Goal: Find specific page/section: Find specific page/section

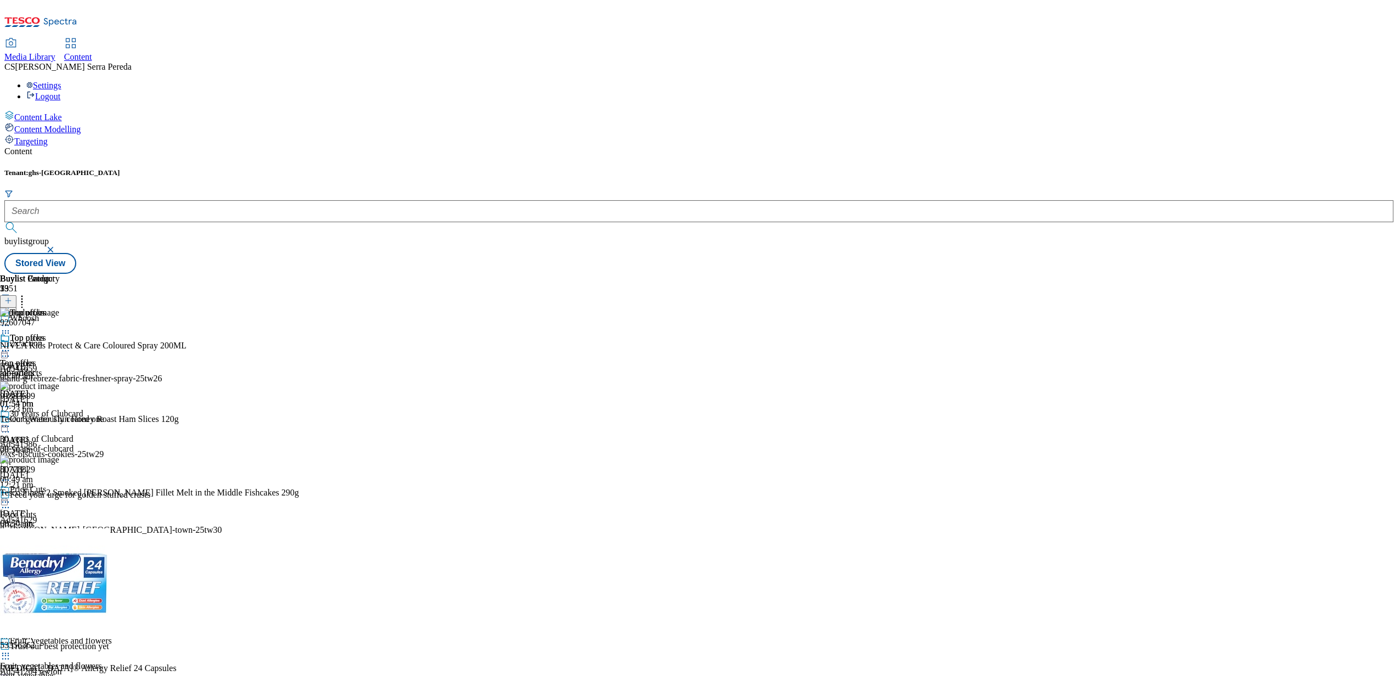
click at [55, 52] on span "Media Library" at bounding box center [29, 56] width 51 height 9
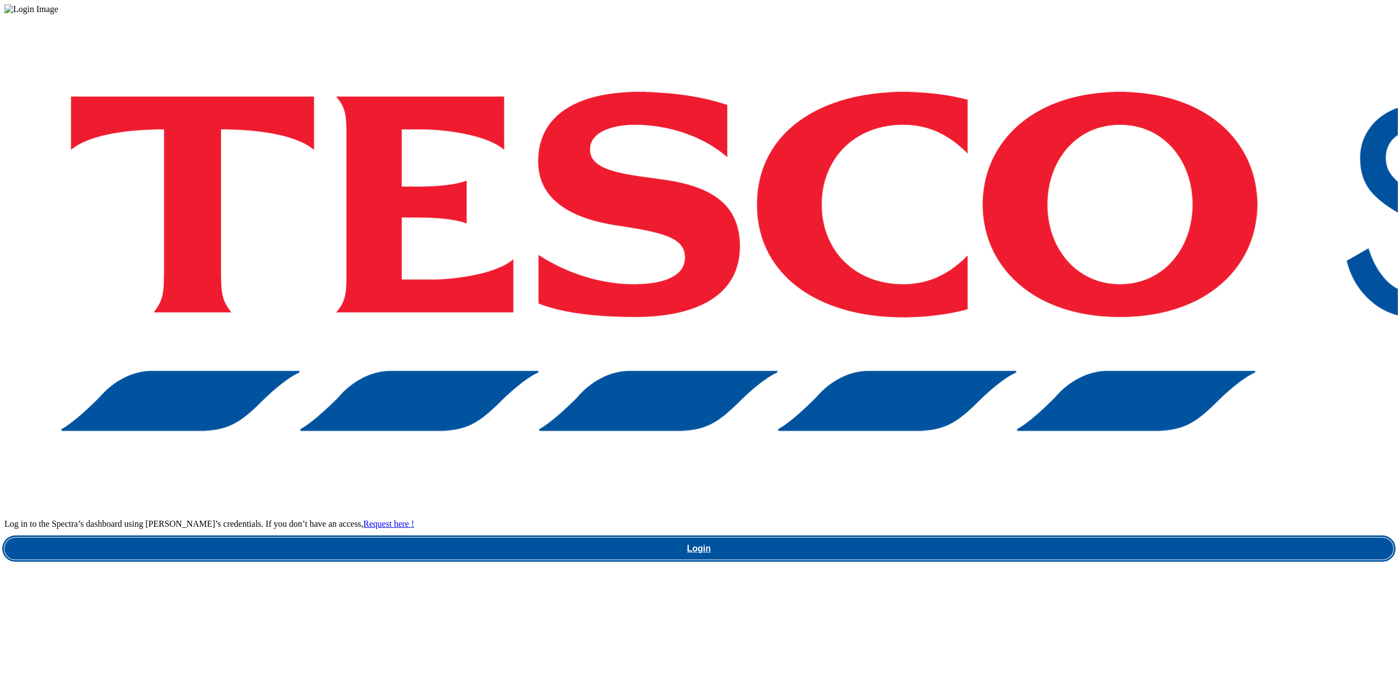
click at [1055, 538] on link "Login" at bounding box center [698, 549] width 1389 height 22
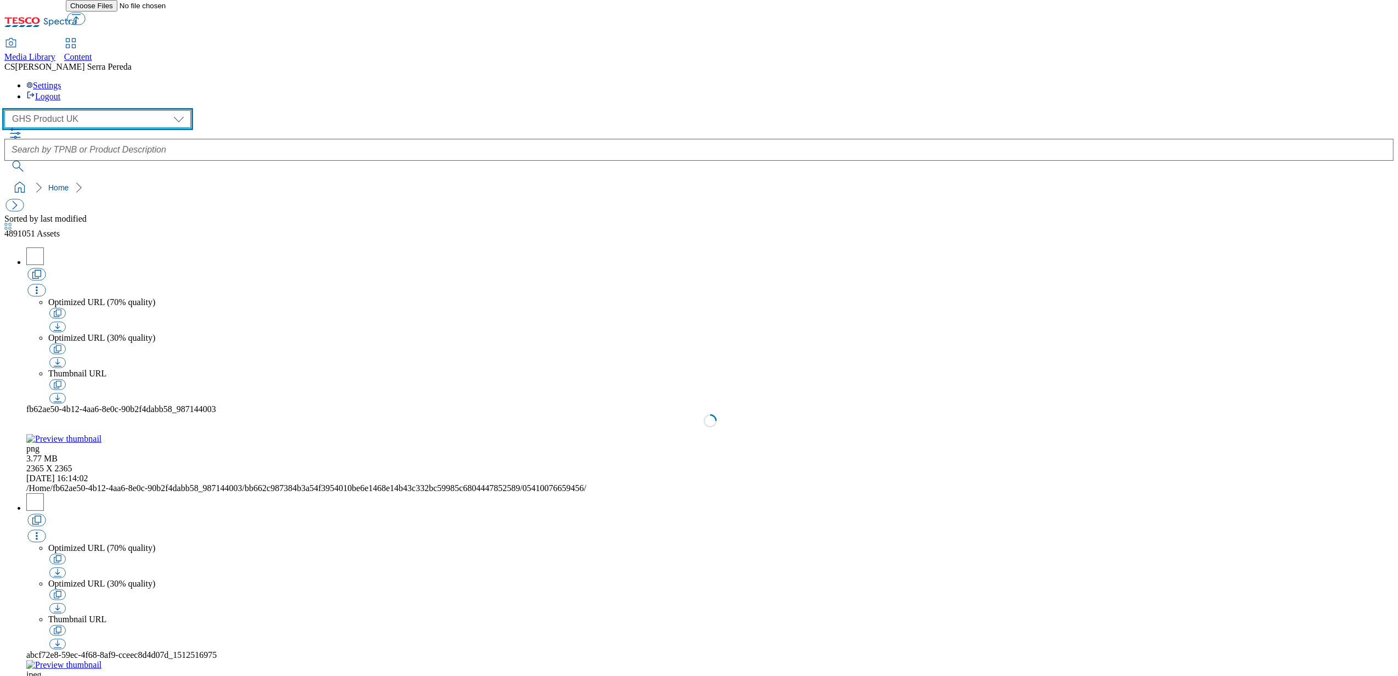
click at [102, 110] on select "Dotcom UK GHS Marketing UK GHS Product UK ghs-roi Realfood" at bounding box center [97, 119] width 186 height 18
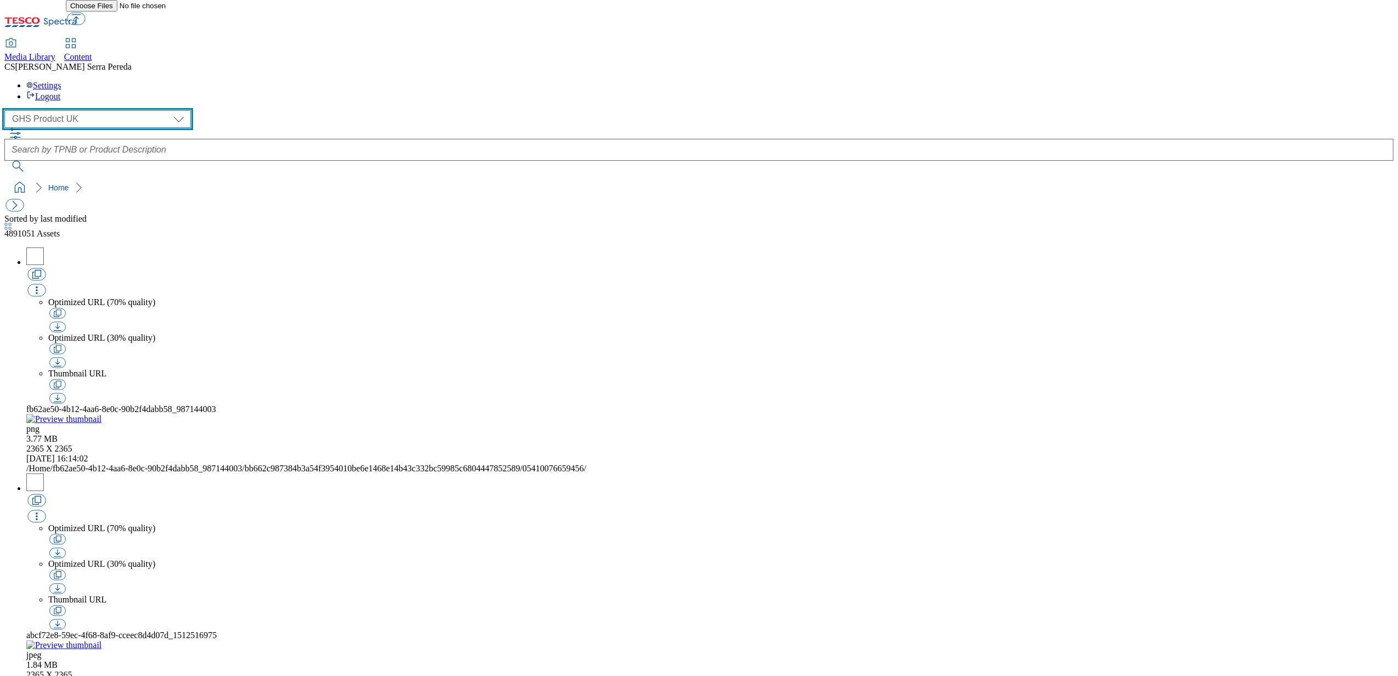
select select "flare-ghs-mktg"
click at [8, 110] on select "Dotcom UK GHS Marketing UK GHS Product UK ghs-roi Realfood" at bounding box center [97, 119] width 186 height 18
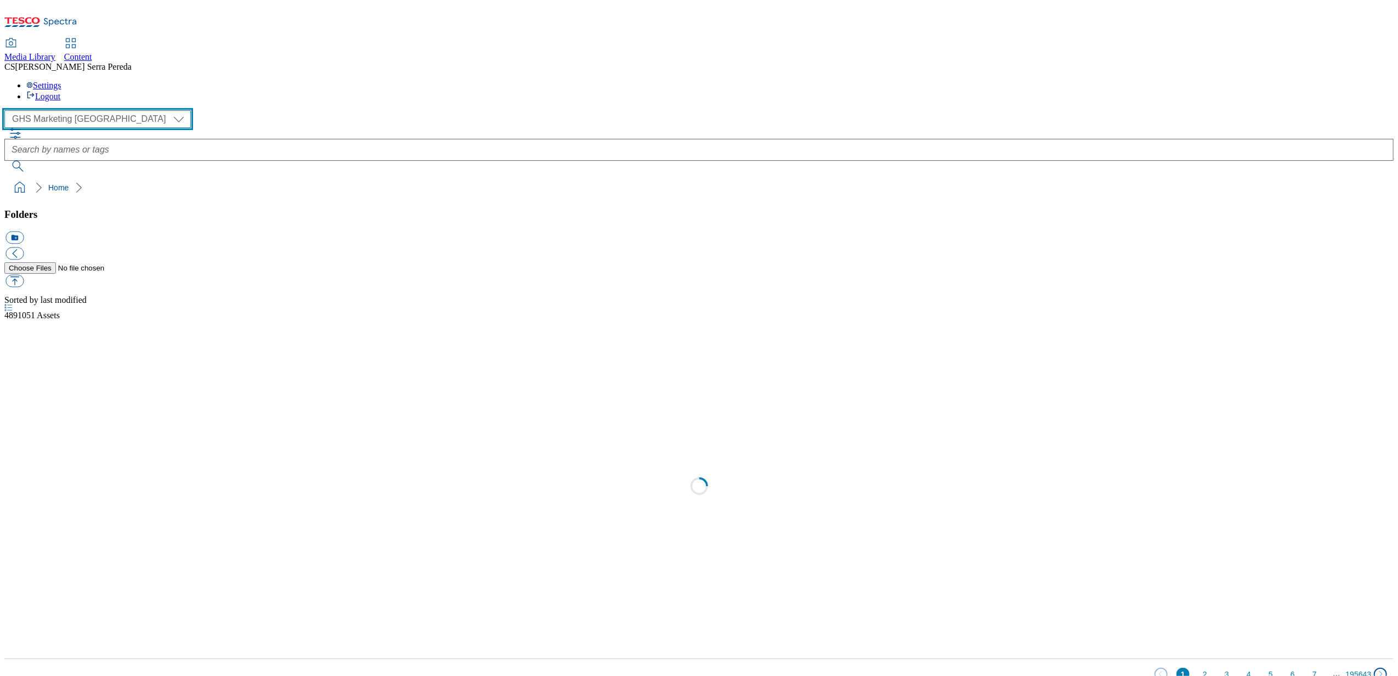
scroll to position [1, 0]
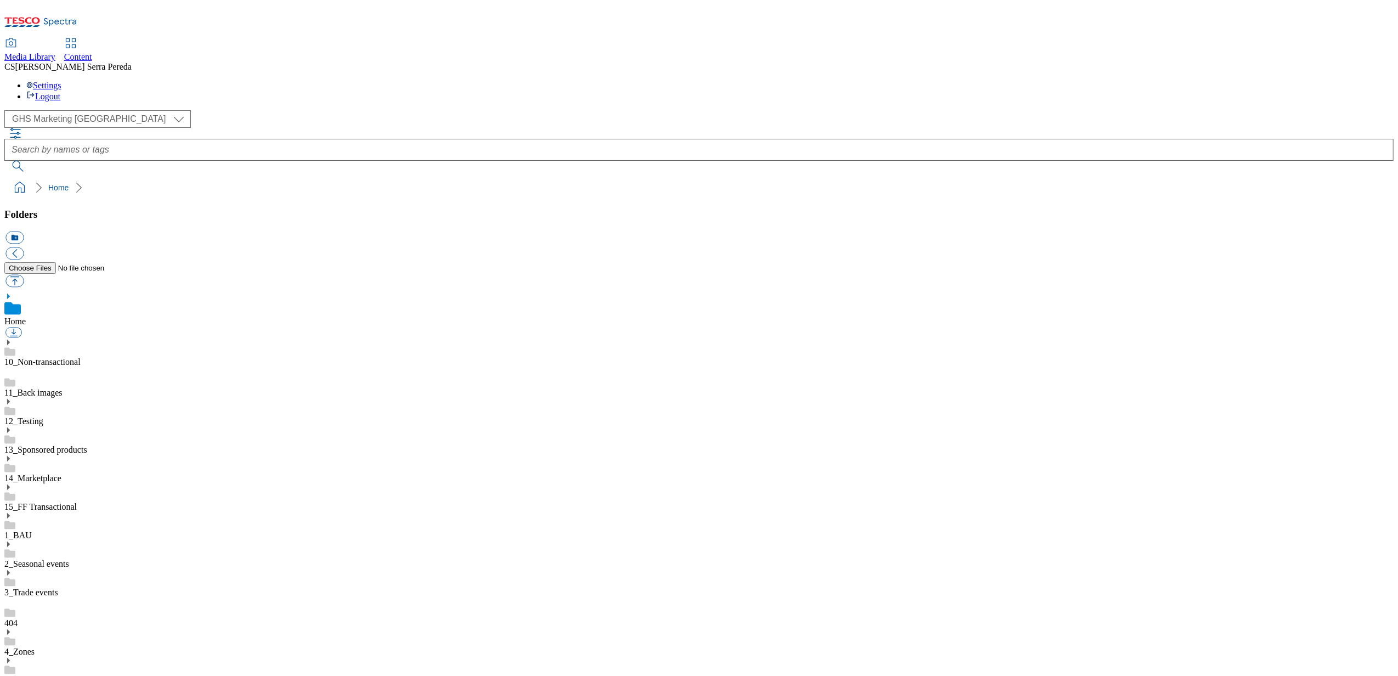
click at [12, 512] on icon at bounding box center [8, 516] width 8 height 8
